Goal: Task Accomplishment & Management: Complete application form

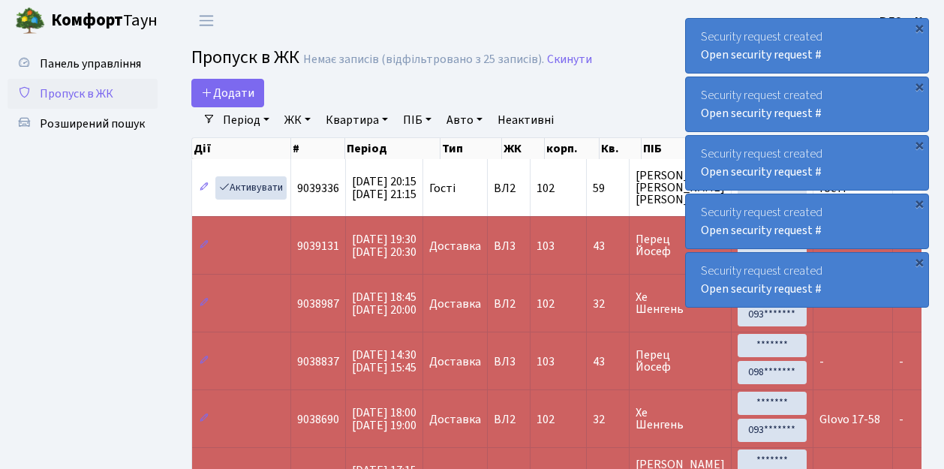
select select "25"
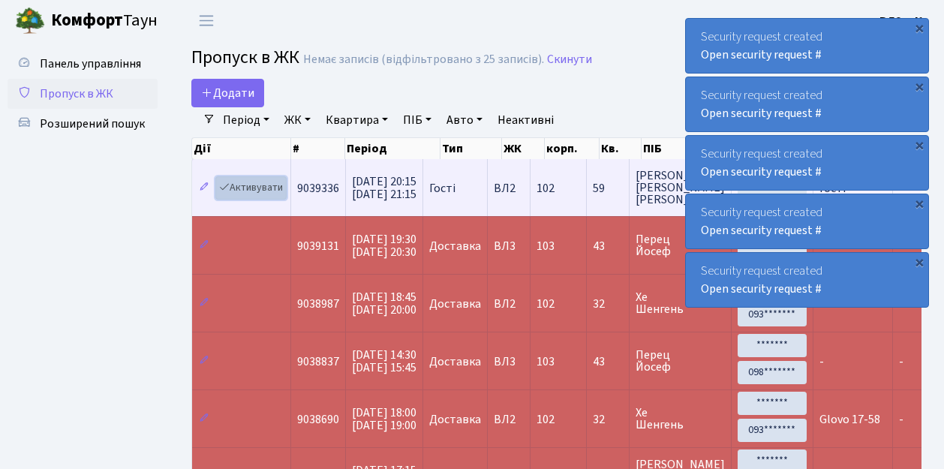
click at [250, 188] on link "Активувати" at bounding box center [250, 187] width 71 height 23
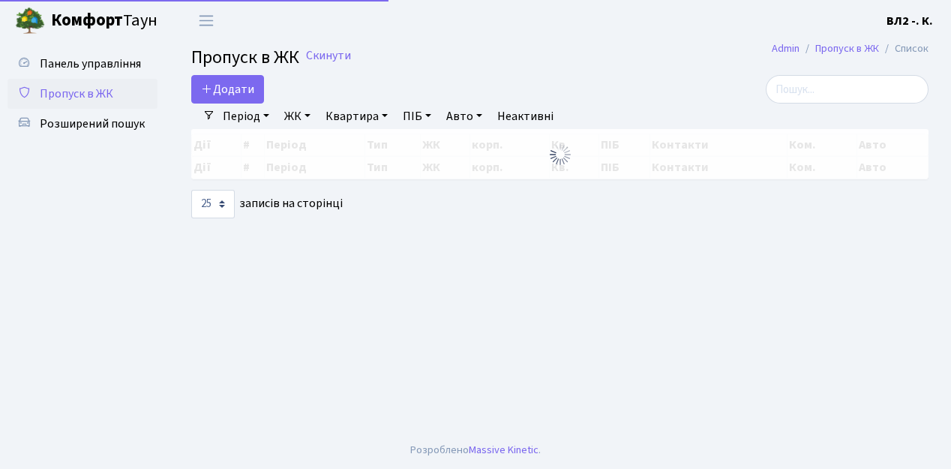
select select "25"
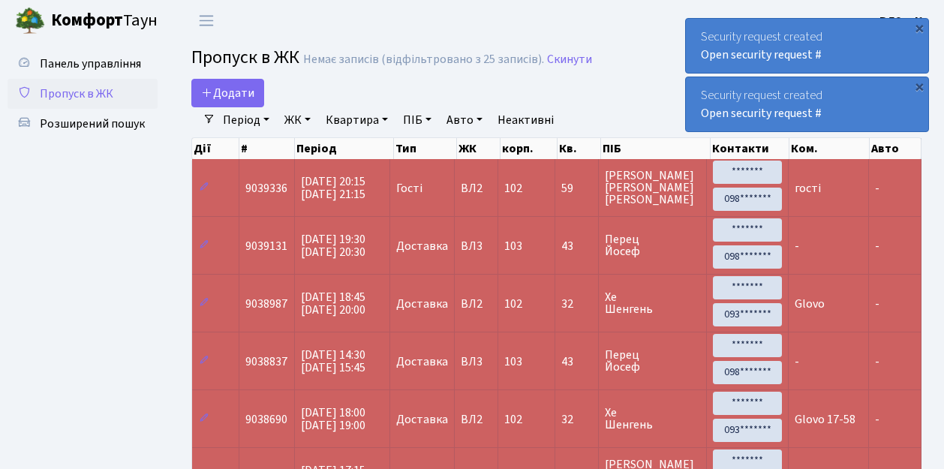
click at [80, 96] on span "Пропуск в ЖК" at bounding box center [77, 94] width 74 height 17
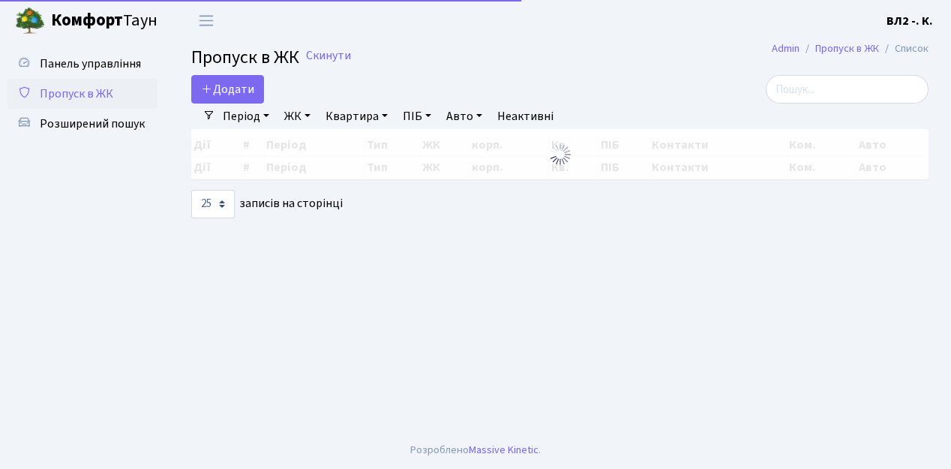
select select "25"
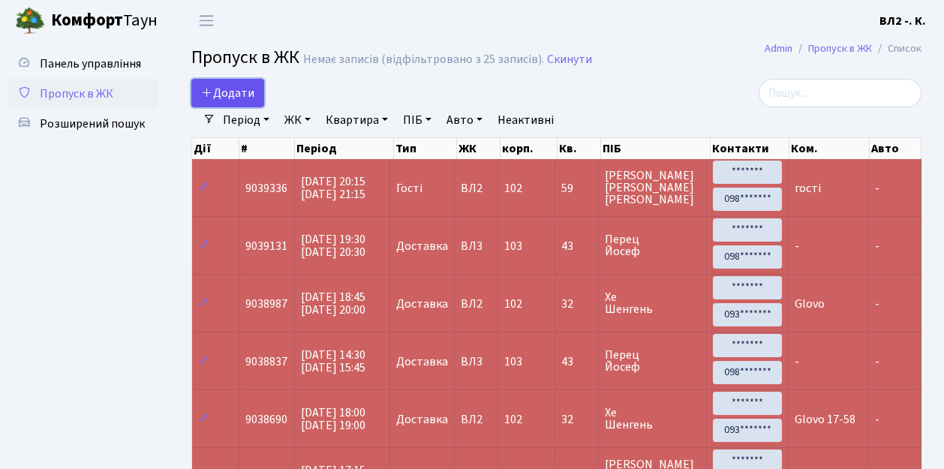
click at [236, 101] on span "Додати" at bounding box center [227, 93] width 53 height 17
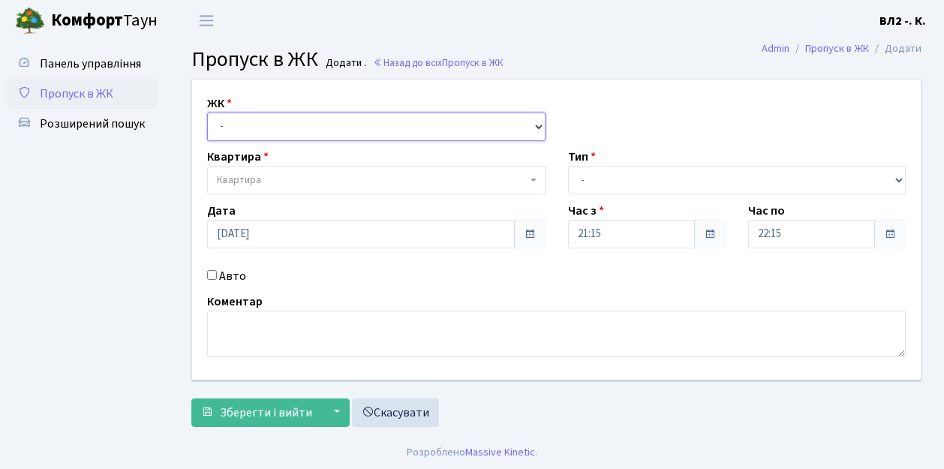
click at [243, 119] on select "- ВЛ1, Ужгородський пров., 4/1 ВЛ2, Голосіївський просп., 76 ВЛ3, пр.Голосіївсь…" at bounding box center [376, 127] width 338 height 29
select select "317"
click at [207, 113] on select "- ВЛ1, Ужгородський пров., 4/1 ВЛ2, Голосіївський просп., 76 ВЛ3, пр.Голосіївсь…" at bounding box center [376, 127] width 338 height 29
select select
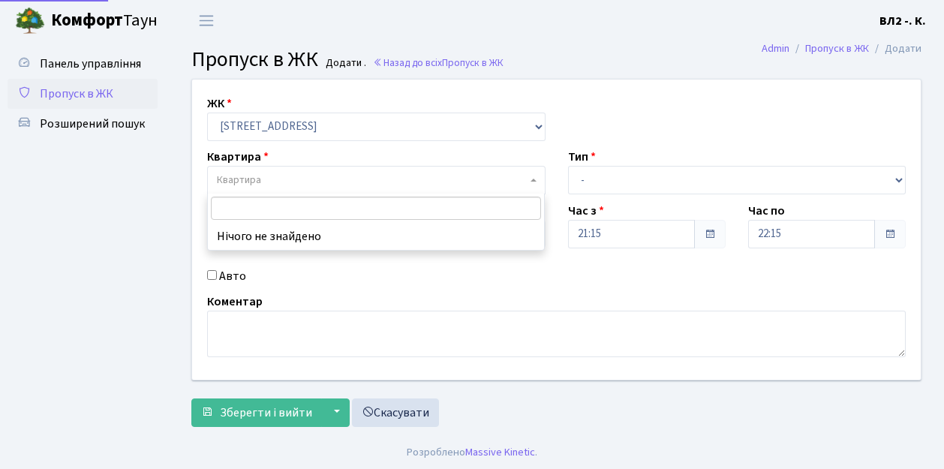
click at [268, 175] on span "Квартира" at bounding box center [372, 180] width 310 height 15
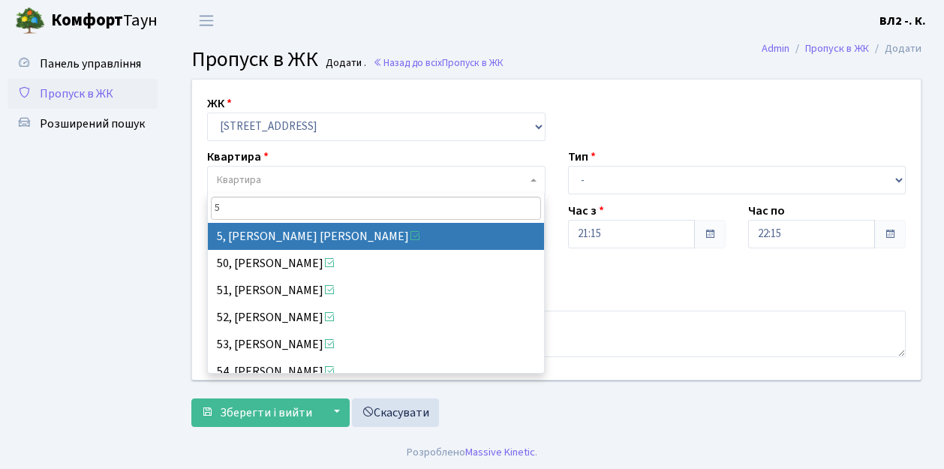
type input "5"
select select "37954"
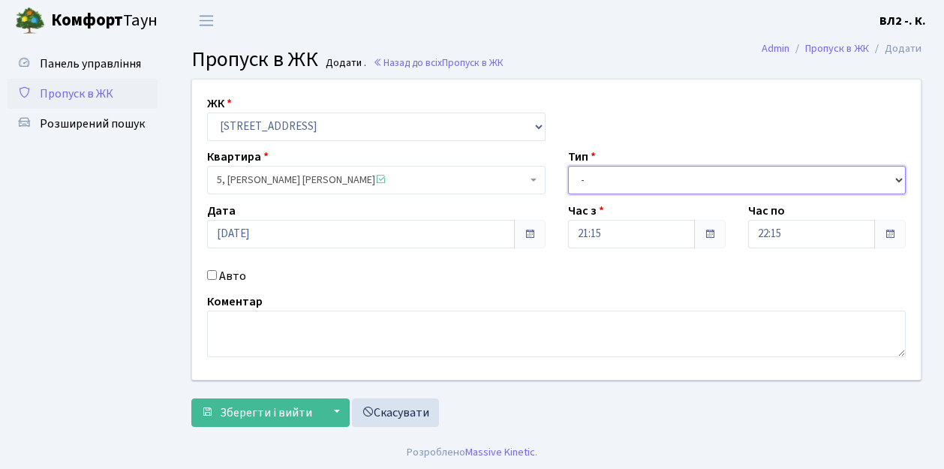
click at [602, 185] on select "- Доставка Таксі Гості Сервіс" at bounding box center [737, 180] width 338 height 29
select select "1"
click at [568, 166] on select "- Доставка Таксі Гості Сервіс" at bounding box center [737, 180] width 338 height 29
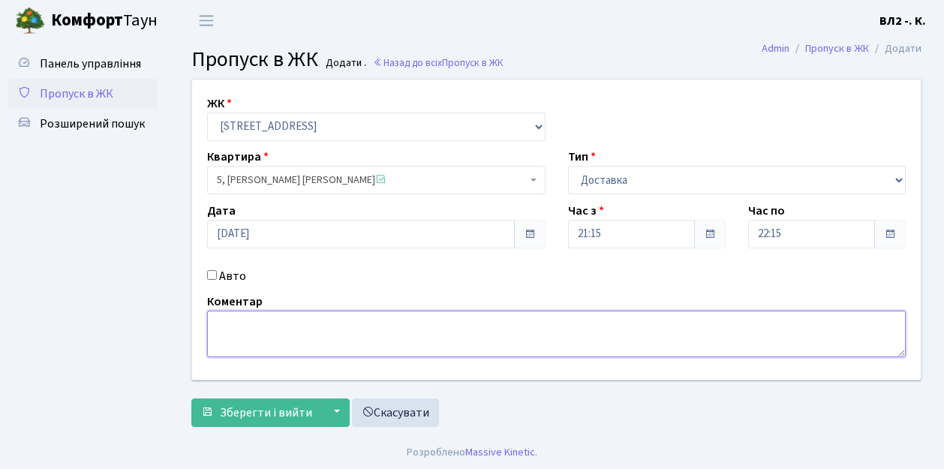
click at [297, 327] on textarea at bounding box center [556, 334] width 698 height 47
type textarea "Glovo"
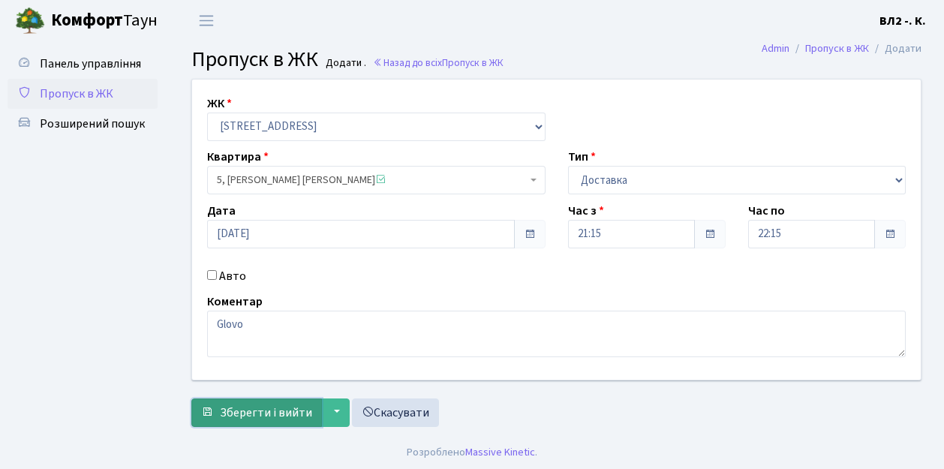
click at [270, 407] on span "Зберегти і вийти" at bounding box center [266, 412] width 92 height 17
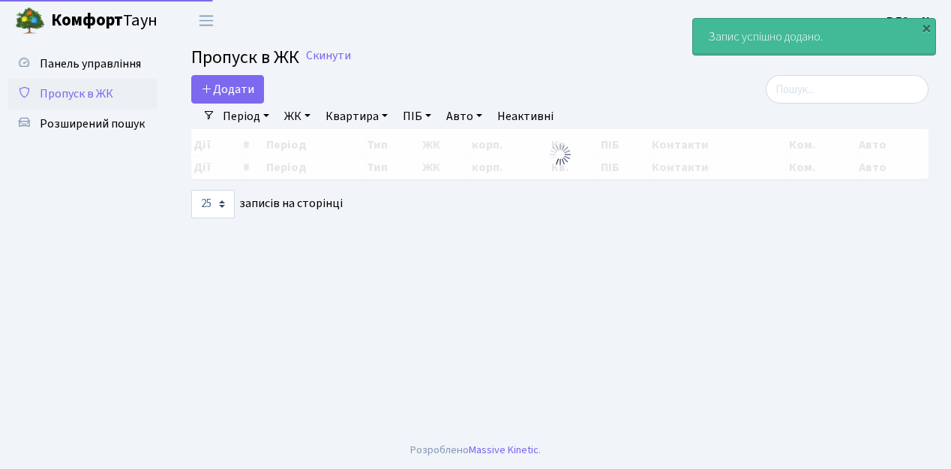
select select "25"
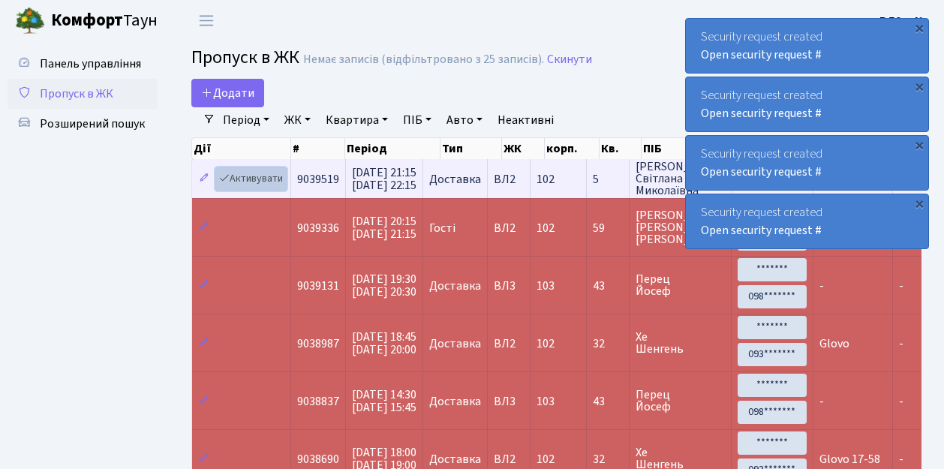
click at [252, 179] on link "Активувати" at bounding box center [250, 178] width 71 height 23
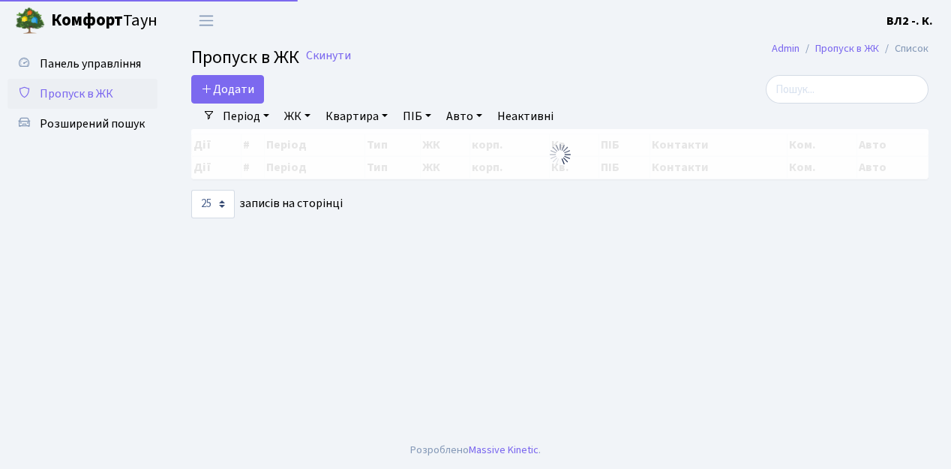
select select "25"
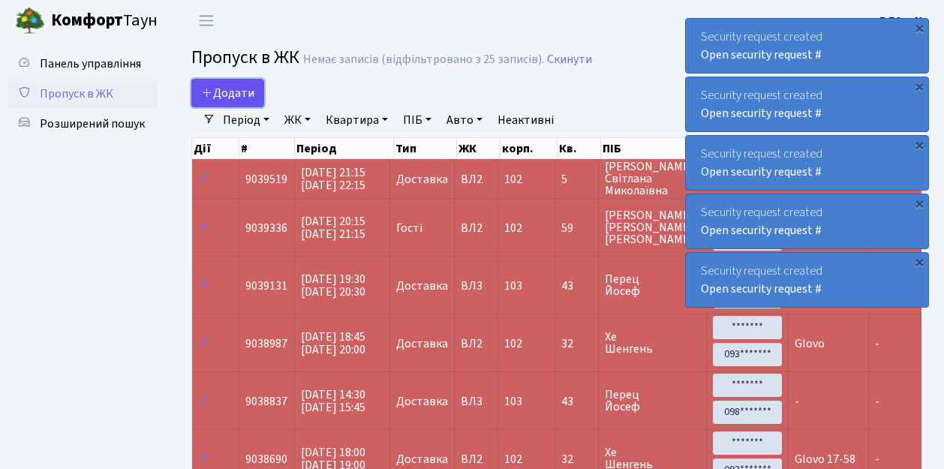
click at [231, 93] on span "Додати" at bounding box center [227, 93] width 53 height 17
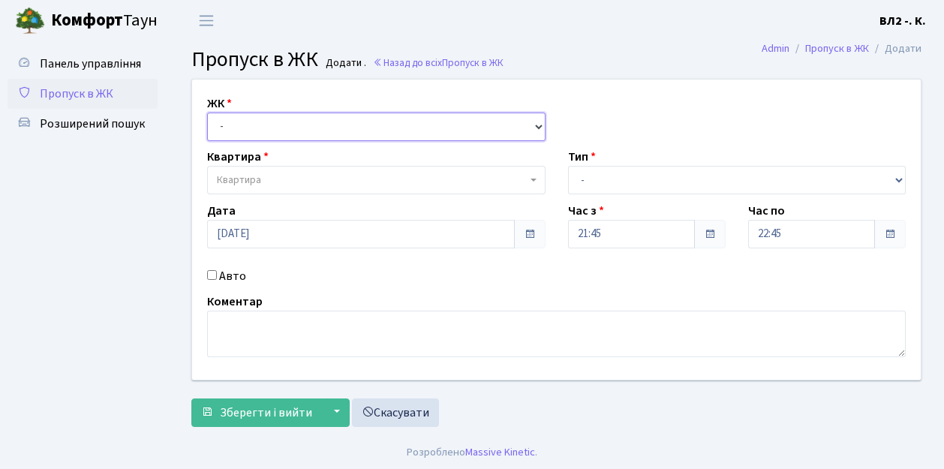
click at [270, 123] on select "- [STREET_ADDRESS][PERSON_NAME]" at bounding box center [376, 127] width 338 height 29
select select "317"
click at [207, 113] on select "- [STREET_ADDRESS][PERSON_NAME]" at bounding box center [376, 127] width 338 height 29
select select
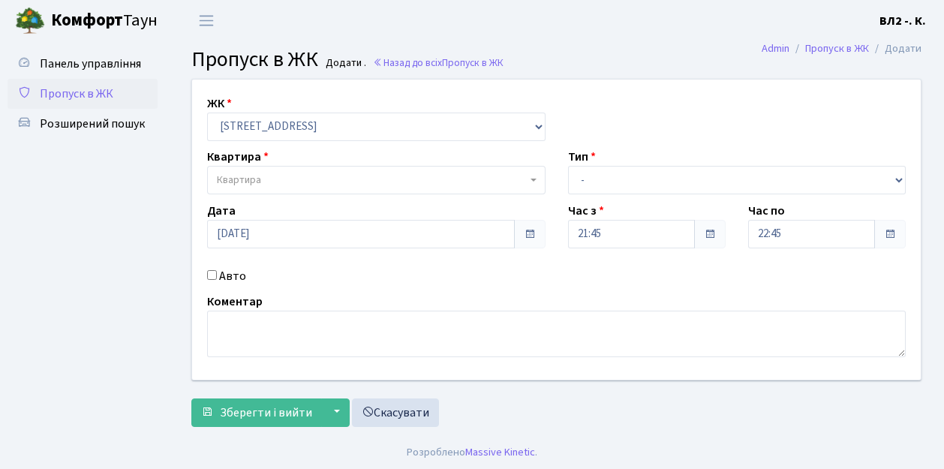
click at [281, 185] on span "Квартира" at bounding box center [372, 180] width 310 height 15
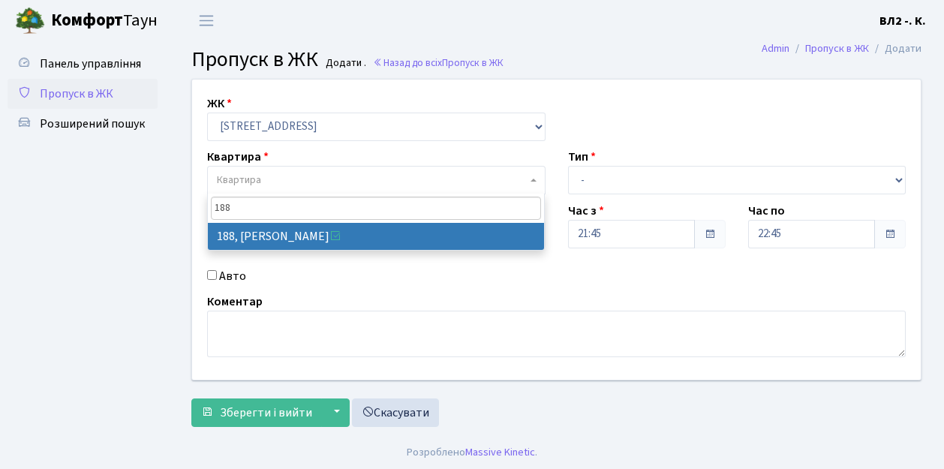
type input "188"
select select "40000"
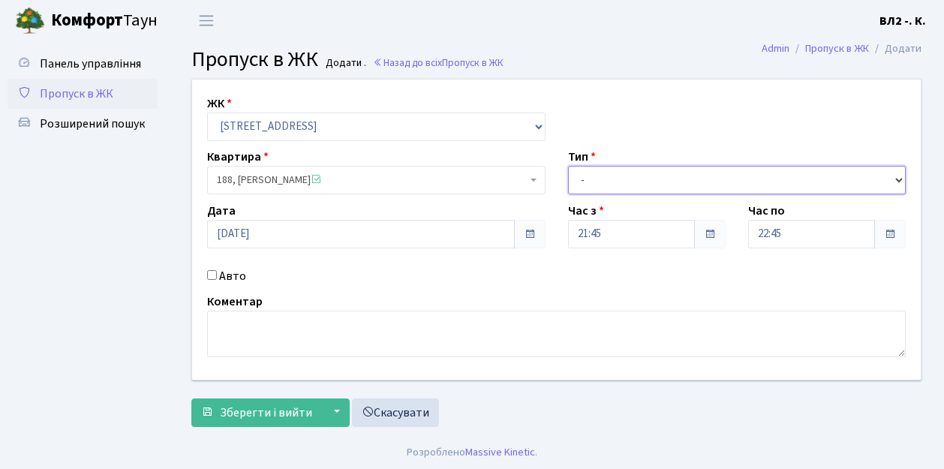
click at [600, 180] on select "- Доставка Таксі Гості Сервіс" at bounding box center [737, 180] width 338 height 29
select select "1"
click at [568, 166] on select "- Доставка Таксі Гості Сервіс" at bounding box center [737, 180] width 338 height 29
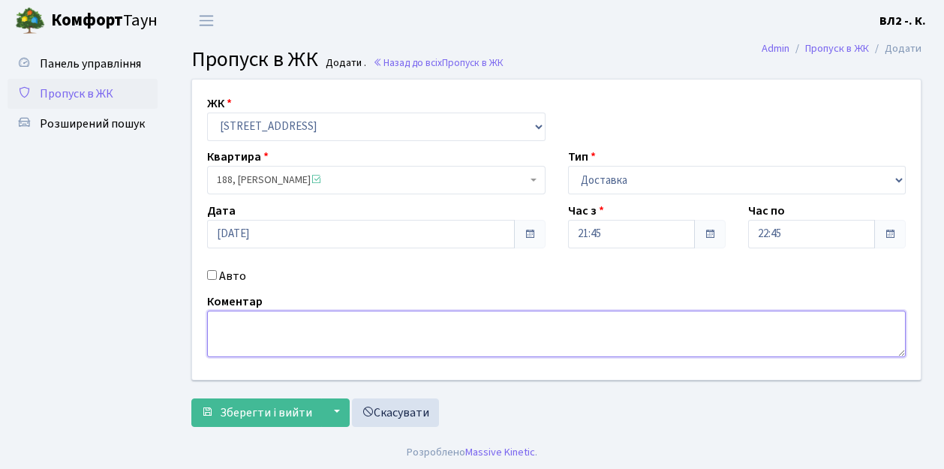
click at [260, 322] on textarea at bounding box center [556, 334] width 698 height 47
type textarea "Glovo"
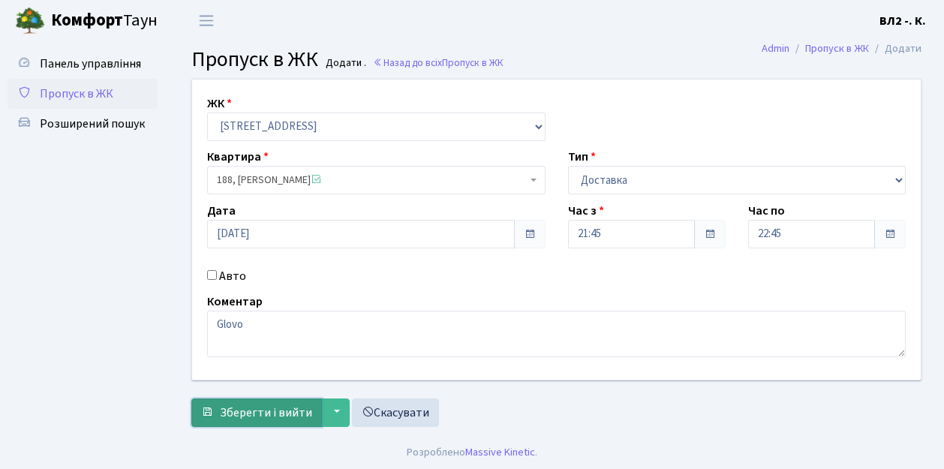
click at [257, 410] on span "Зберегти і вийти" at bounding box center [266, 412] width 92 height 17
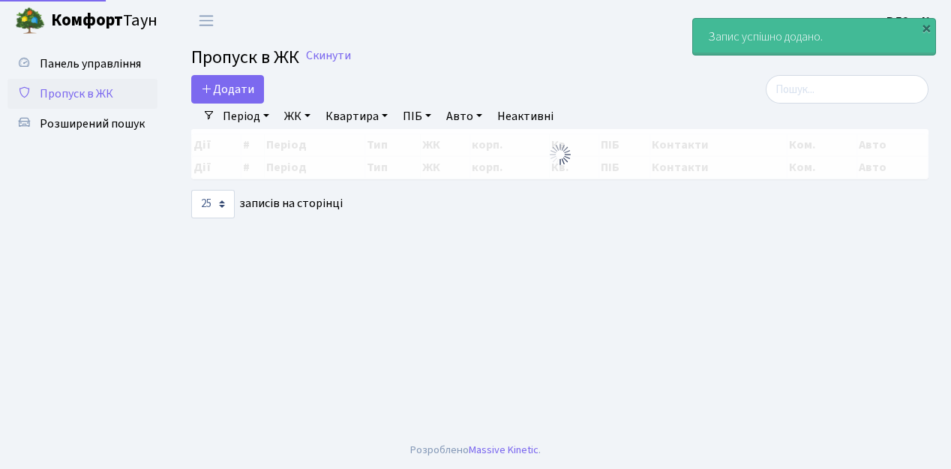
select select "25"
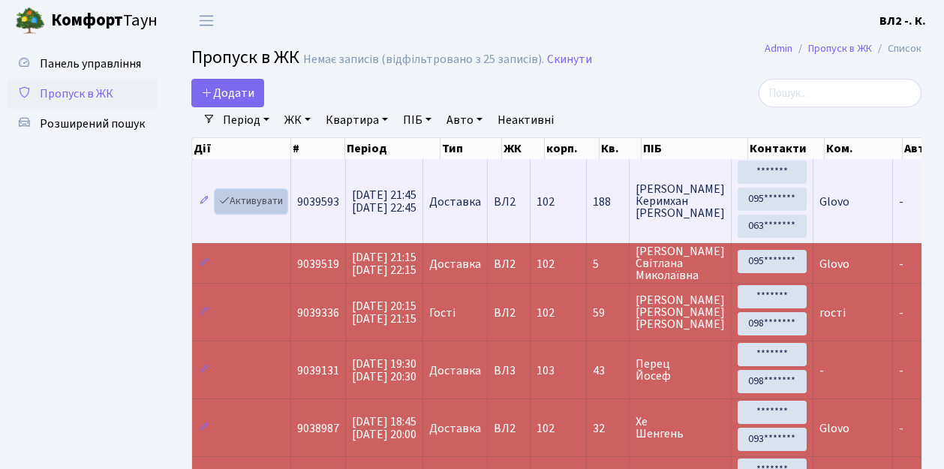
click at [245, 201] on link "Активувати" at bounding box center [250, 201] width 71 height 23
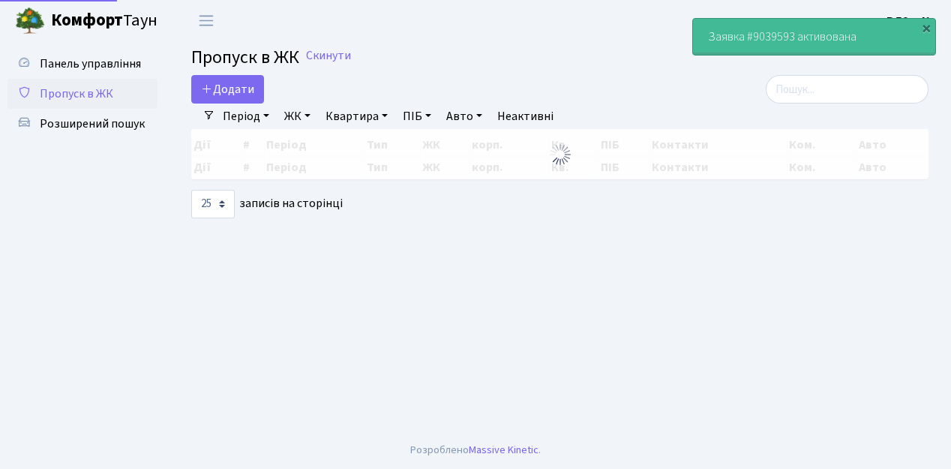
select select "25"
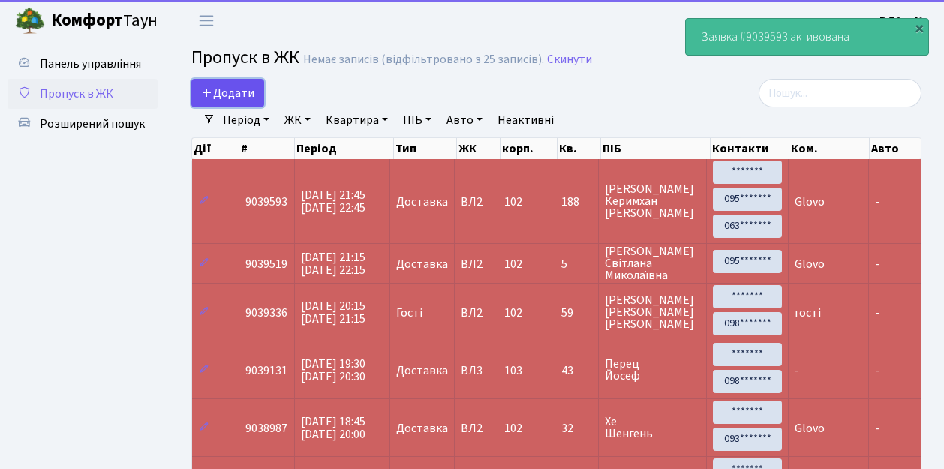
click at [243, 89] on span "Додати" at bounding box center [227, 93] width 53 height 17
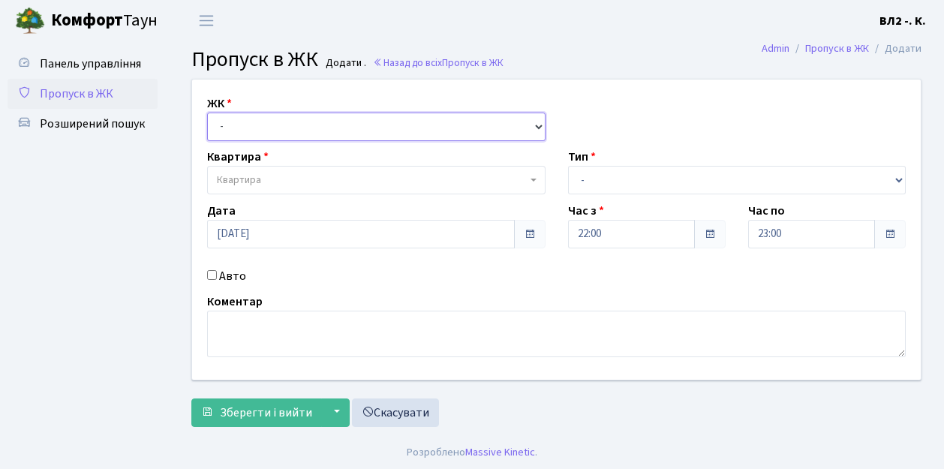
click at [254, 128] on select "- [STREET_ADDRESS][PERSON_NAME]" at bounding box center [376, 127] width 338 height 29
select select "317"
click at [207, 113] on select "- ВЛ1, Ужгородський пров., 4/1 ВЛ2, Голосіївський просп., 76 ВЛ3, пр.Голосіївсь…" at bounding box center [376, 127] width 338 height 29
select select
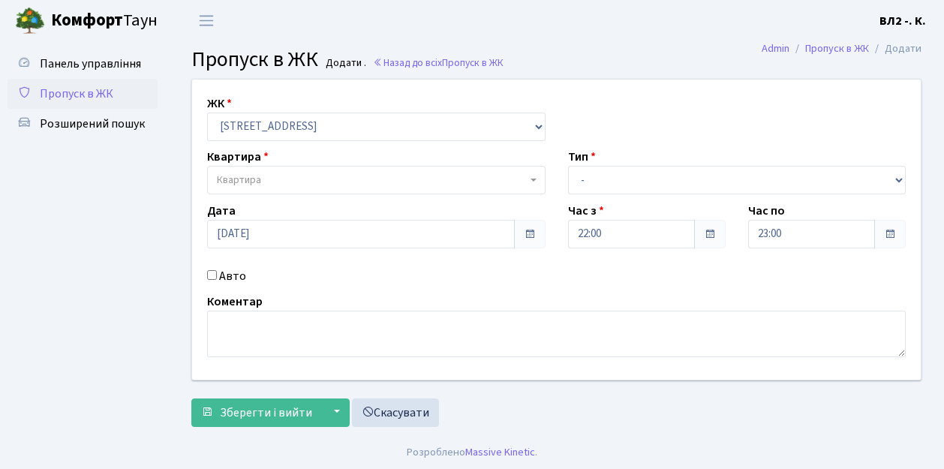
click at [272, 184] on span "Квартира" at bounding box center [372, 180] width 310 height 15
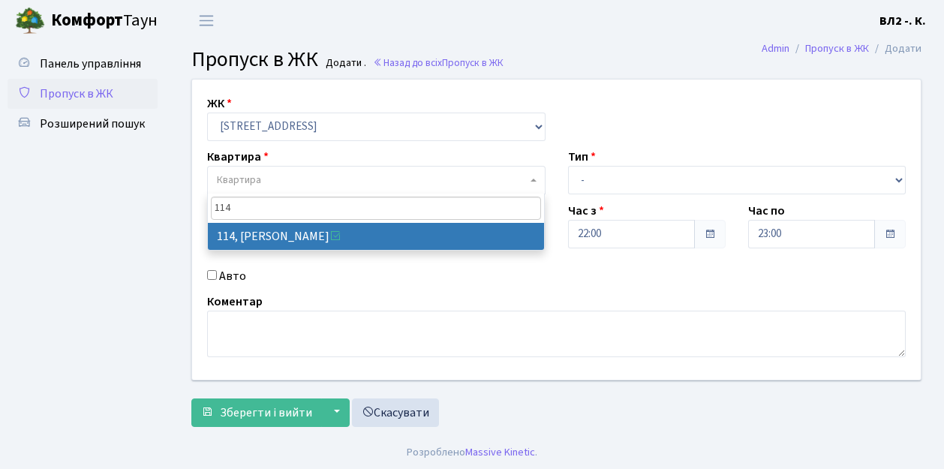
type input "114"
select select "38278"
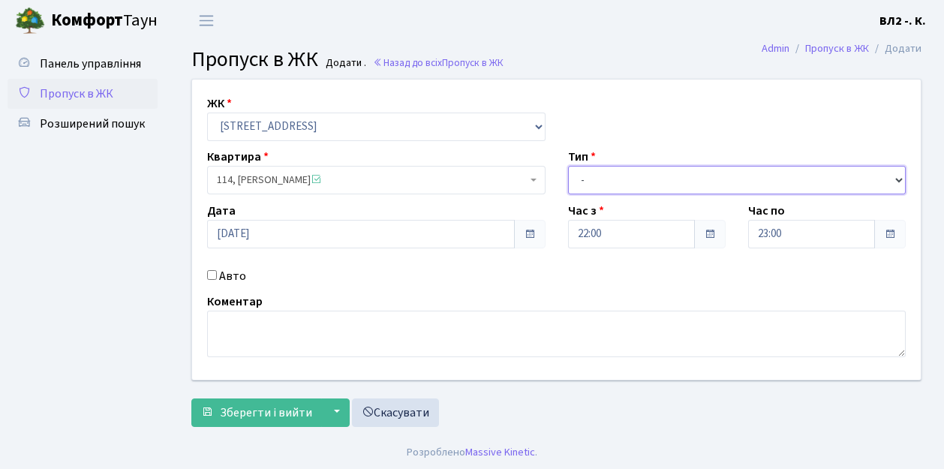
click at [647, 176] on select "- Доставка Таксі Гості Сервіс" at bounding box center [737, 180] width 338 height 29
select select "1"
click at [568, 166] on select "- Доставка Таксі Гості Сервіс" at bounding box center [737, 180] width 338 height 29
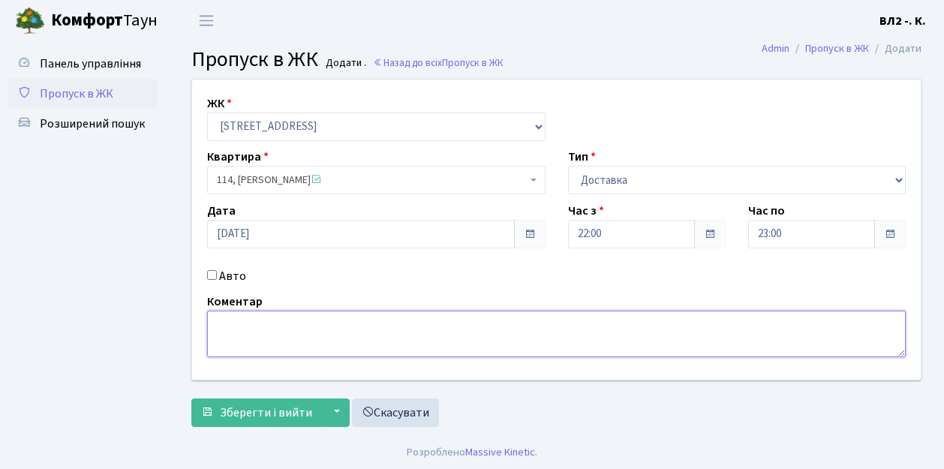
click at [284, 335] on textarea at bounding box center [556, 334] width 698 height 47
type textarea "Domino's"
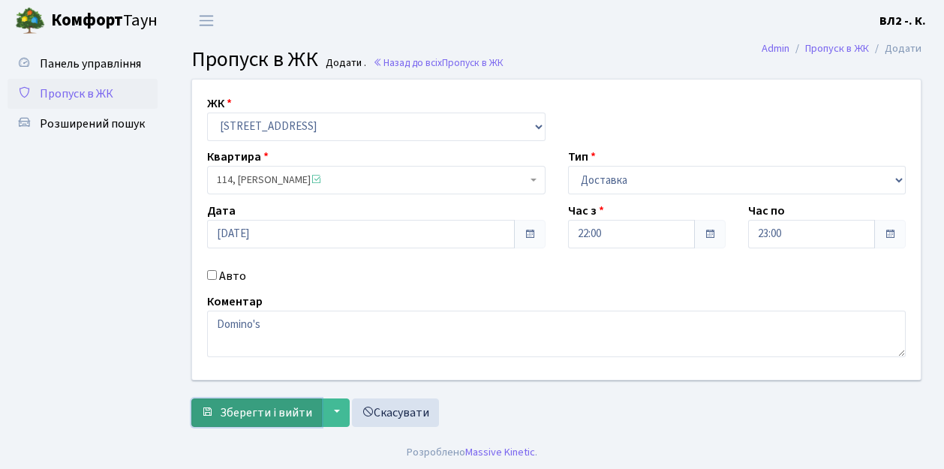
click at [255, 404] on span "Зберегти і вийти" at bounding box center [266, 412] width 92 height 17
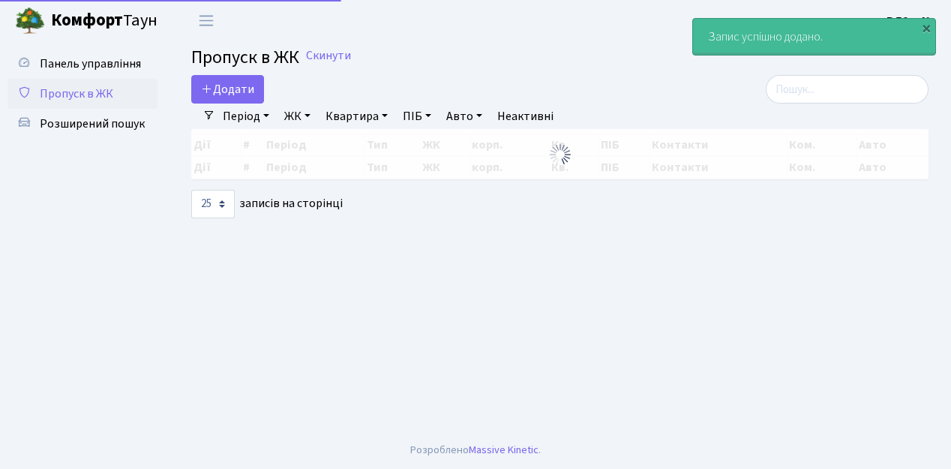
select select "25"
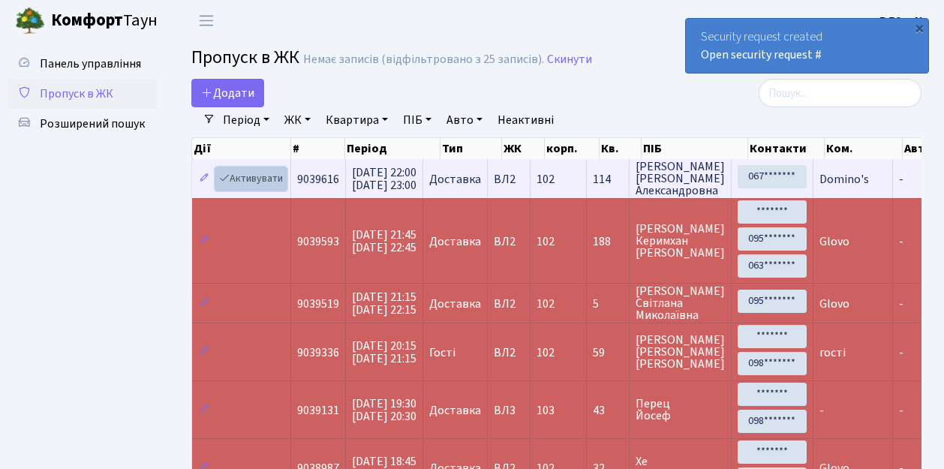
click at [257, 176] on link "Активувати" at bounding box center [250, 178] width 71 height 23
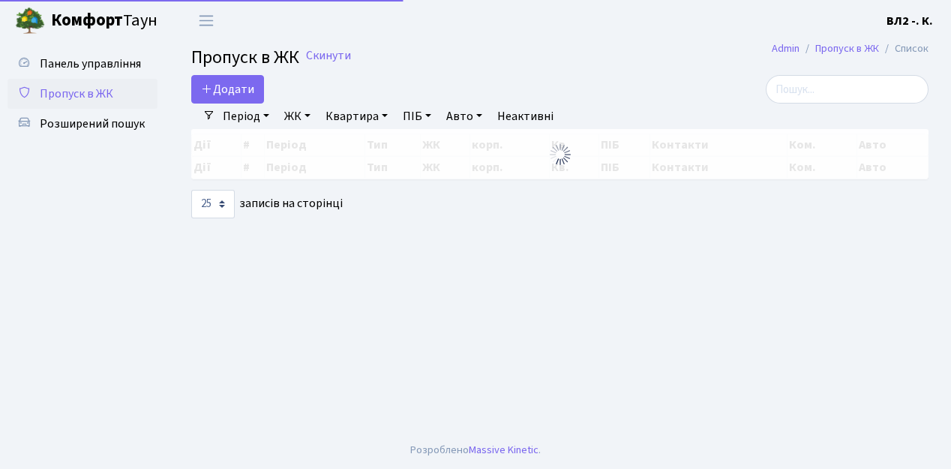
select select "25"
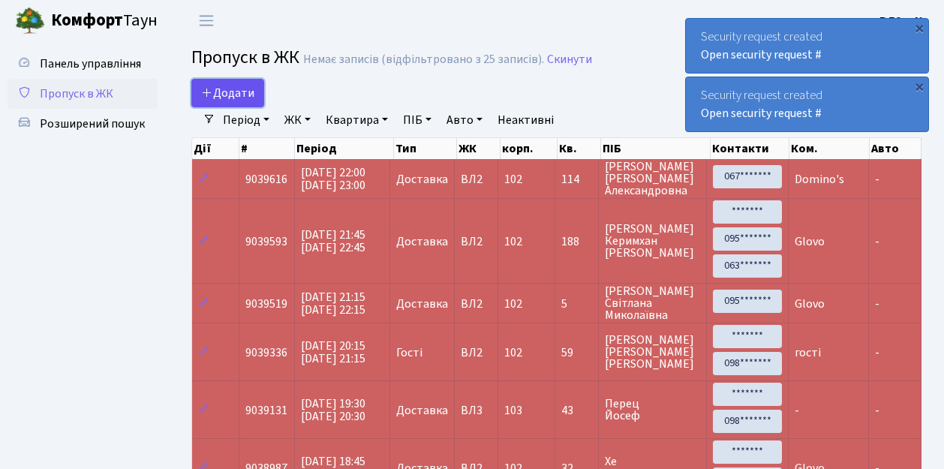
click at [227, 86] on span "Додати" at bounding box center [227, 93] width 53 height 17
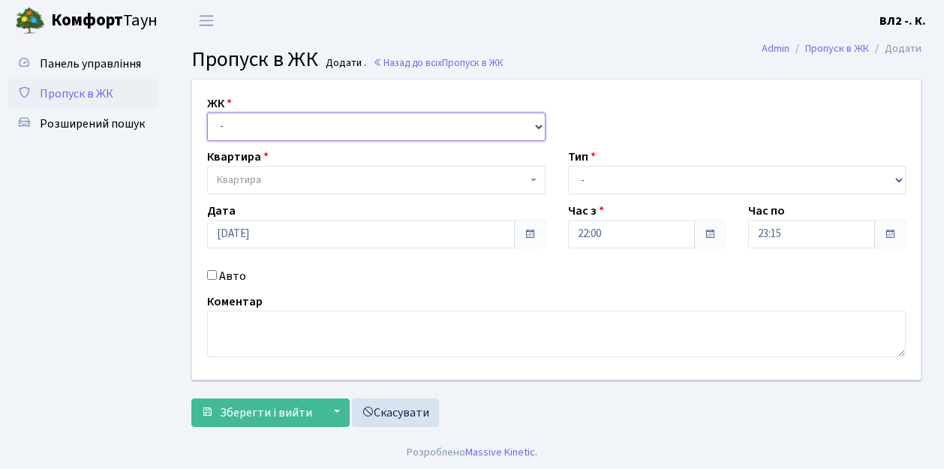
click at [258, 125] on select "- [STREET_ADDRESS][PERSON_NAME]" at bounding box center [376, 127] width 338 height 29
select select "317"
click at [207, 113] on select "- [STREET_ADDRESS][PERSON_NAME]" at bounding box center [376, 127] width 338 height 29
select select
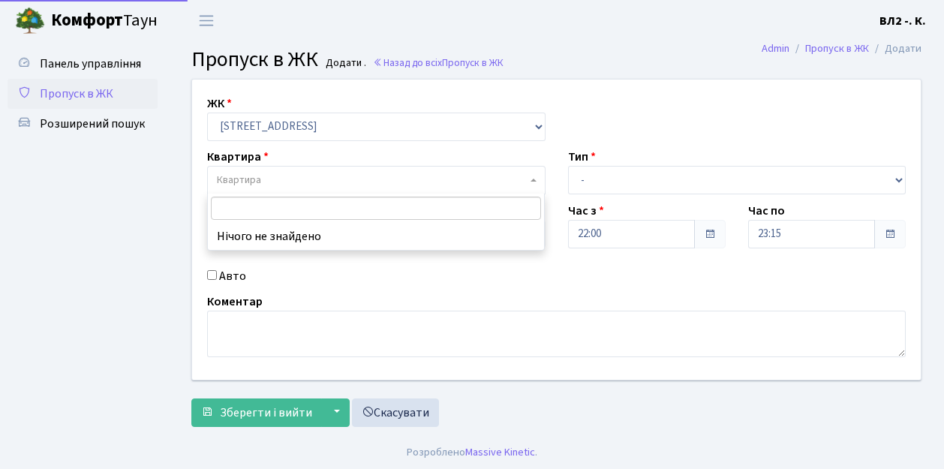
click at [305, 175] on span "Квартира" at bounding box center [372, 180] width 310 height 15
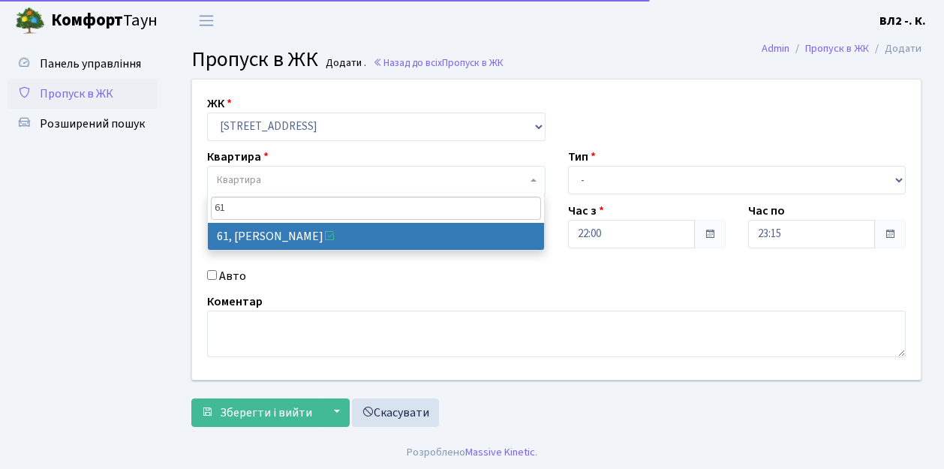
type input "61"
select select "38122"
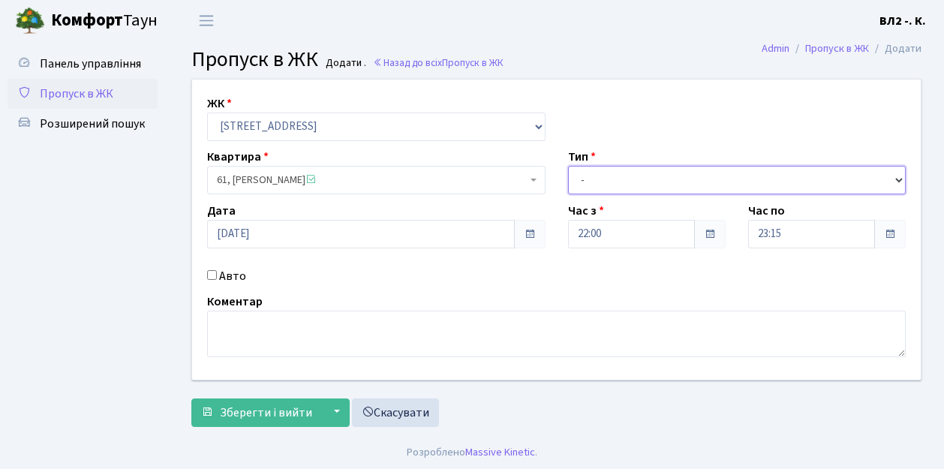
click at [600, 174] on select "- Доставка Таксі Гості Сервіс" at bounding box center [737, 180] width 338 height 29
select select "3"
click at [568, 166] on select "- Доставка Таксі Гості Сервіс" at bounding box center [737, 180] width 338 height 29
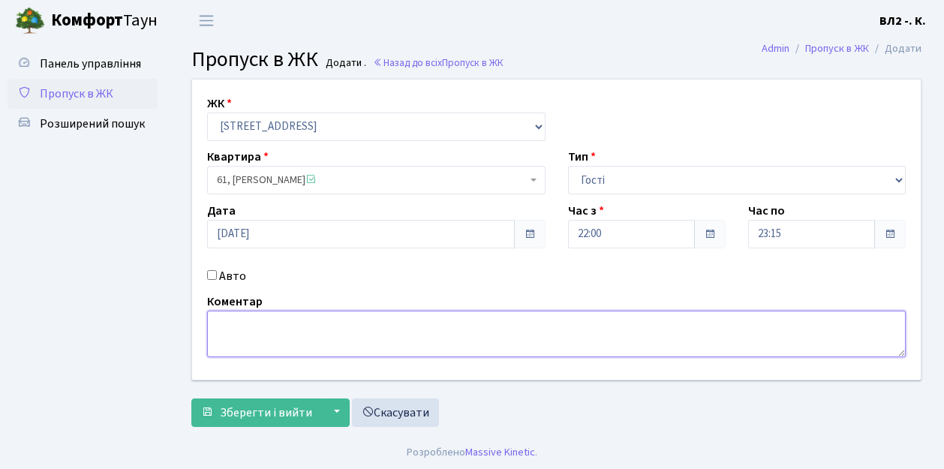
click at [243, 322] on textarea at bounding box center [556, 334] width 698 height 47
type textarea "ГОСТІ"
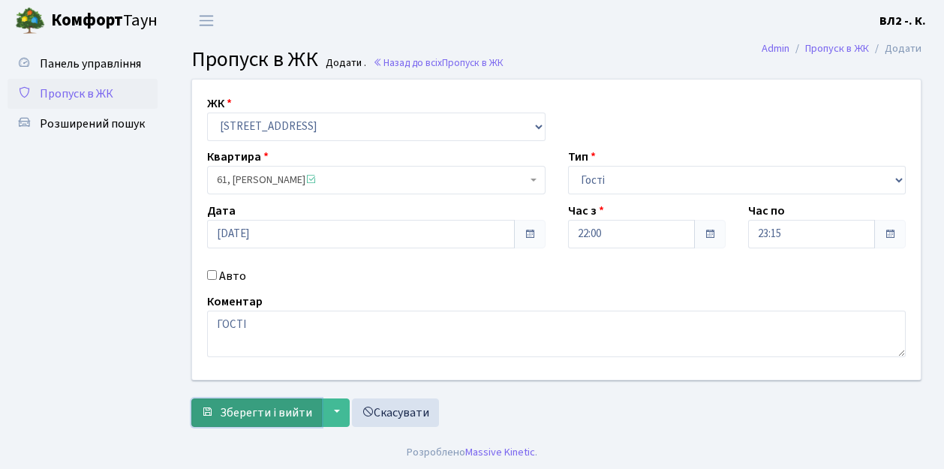
click at [284, 411] on span "Зберегти і вийти" at bounding box center [266, 412] width 92 height 17
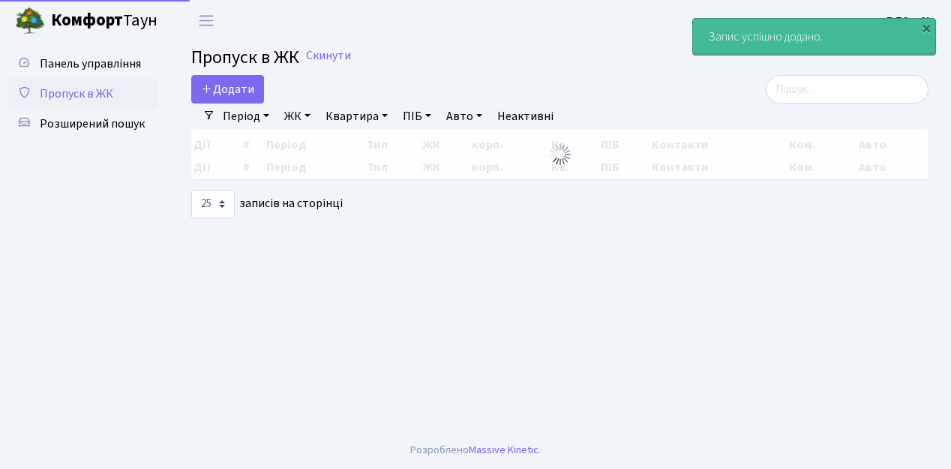
select select "25"
